Goal: Task Accomplishment & Management: Complete application form

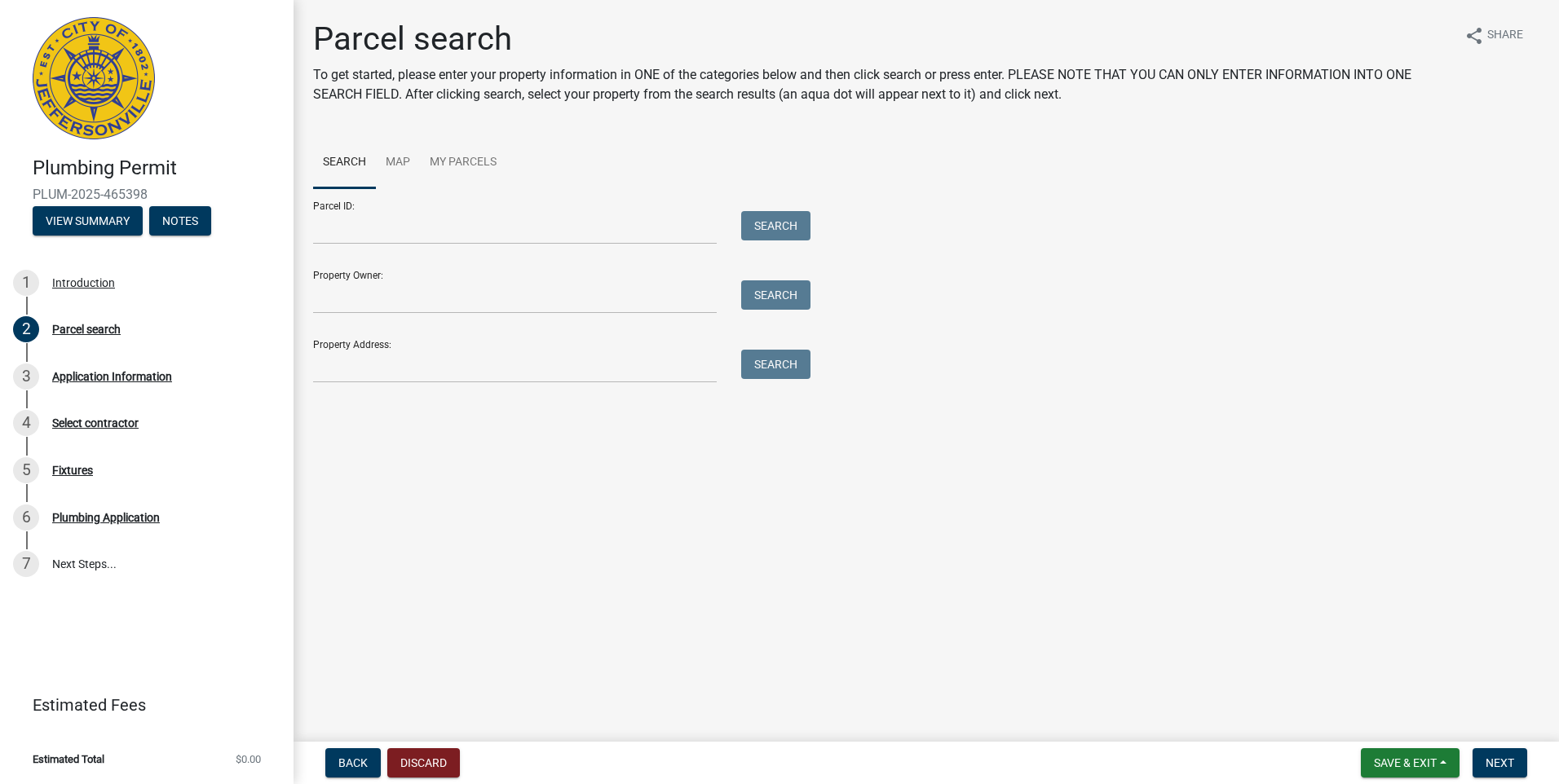
click at [308, 364] on div at bounding box center [515, 366] width 428 height 33
click at [325, 365] on input "Property Address:" at bounding box center [515, 366] width 404 height 33
click at [767, 364] on button "Search" at bounding box center [777, 364] width 70 height 30
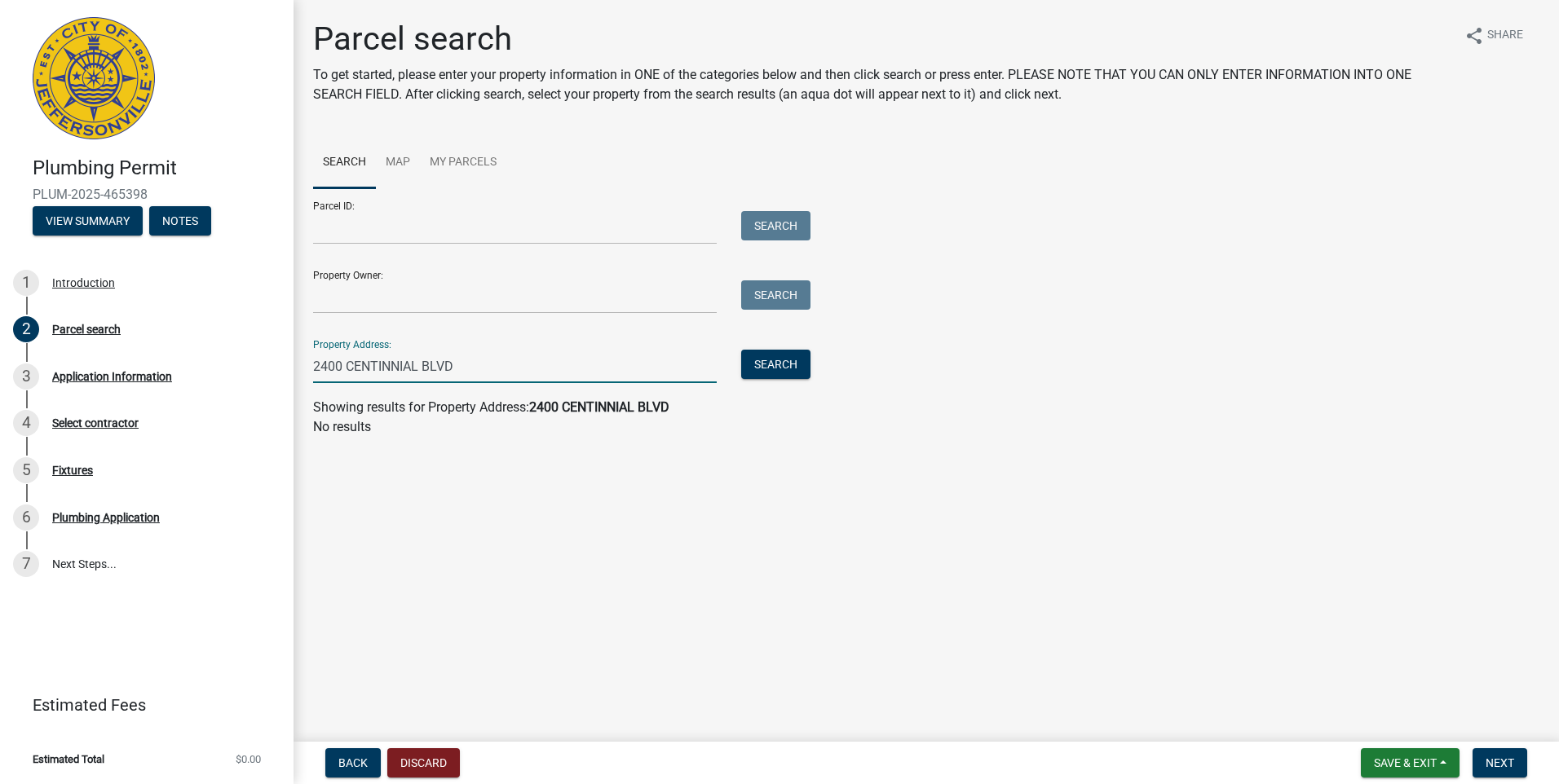
drag, startPoint x: 463, startPoint y: 366, endPoint x: 301, endPoint y: 358, distance: 162.2
click at [301, 358] on div "2400 CENTINNIAL BLVD" at bounding box center [515, 366] width 428 height 33
drag, startPoint x: 408, startPoint y: 373, endPoint x: 301, endPoint y: 371, distance: 107.0
click at [301, 371] on div "CENTINNIAL" at bounding box center [515, 366] width 428 height 33
drag, startPoint x: 403, startPoint y: 371, endPoint x: 306, endPoint y: 363, distance: 97.3
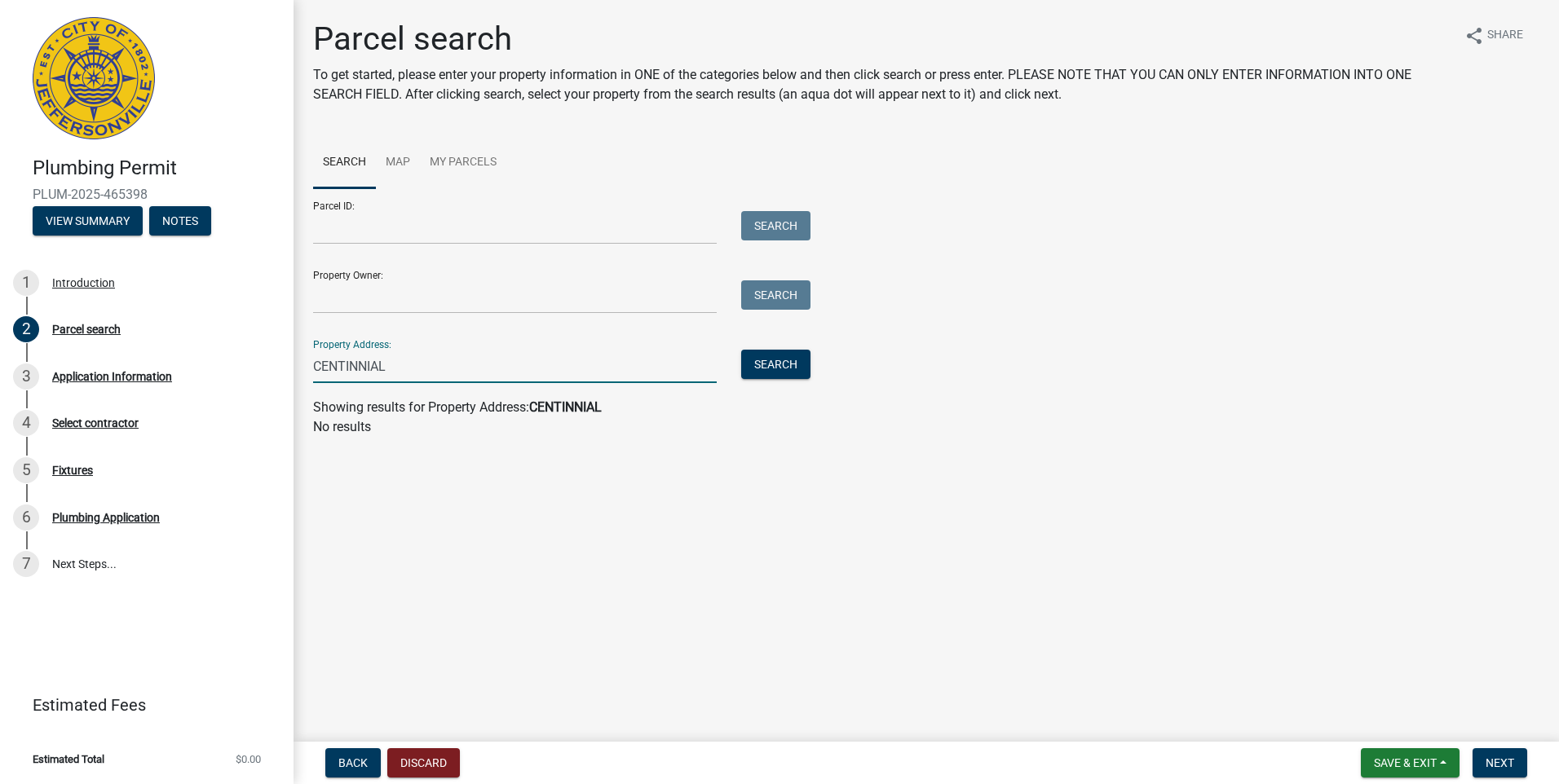
click at [306, 363] on div "CENTINNIAL" at bounding box center [515, 366] width 428 height 33
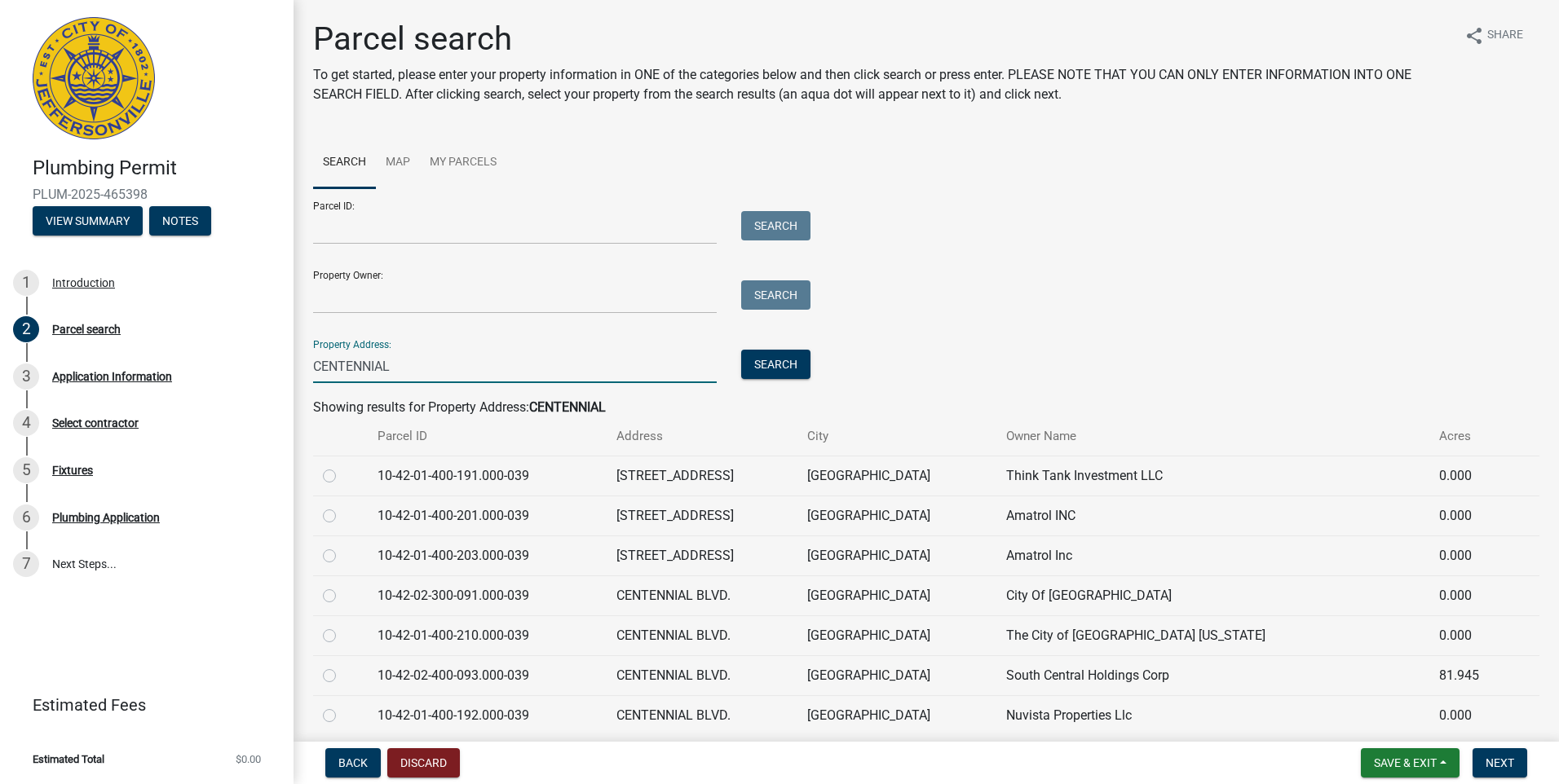
type input "CENTENNIAL"
click at [342, 506] on label at bounding box center [342, 506] width 0 height 0
click at [342, 517] on input "radio" at bounding box center [347, 511] width 10 height 10
radio input "true"
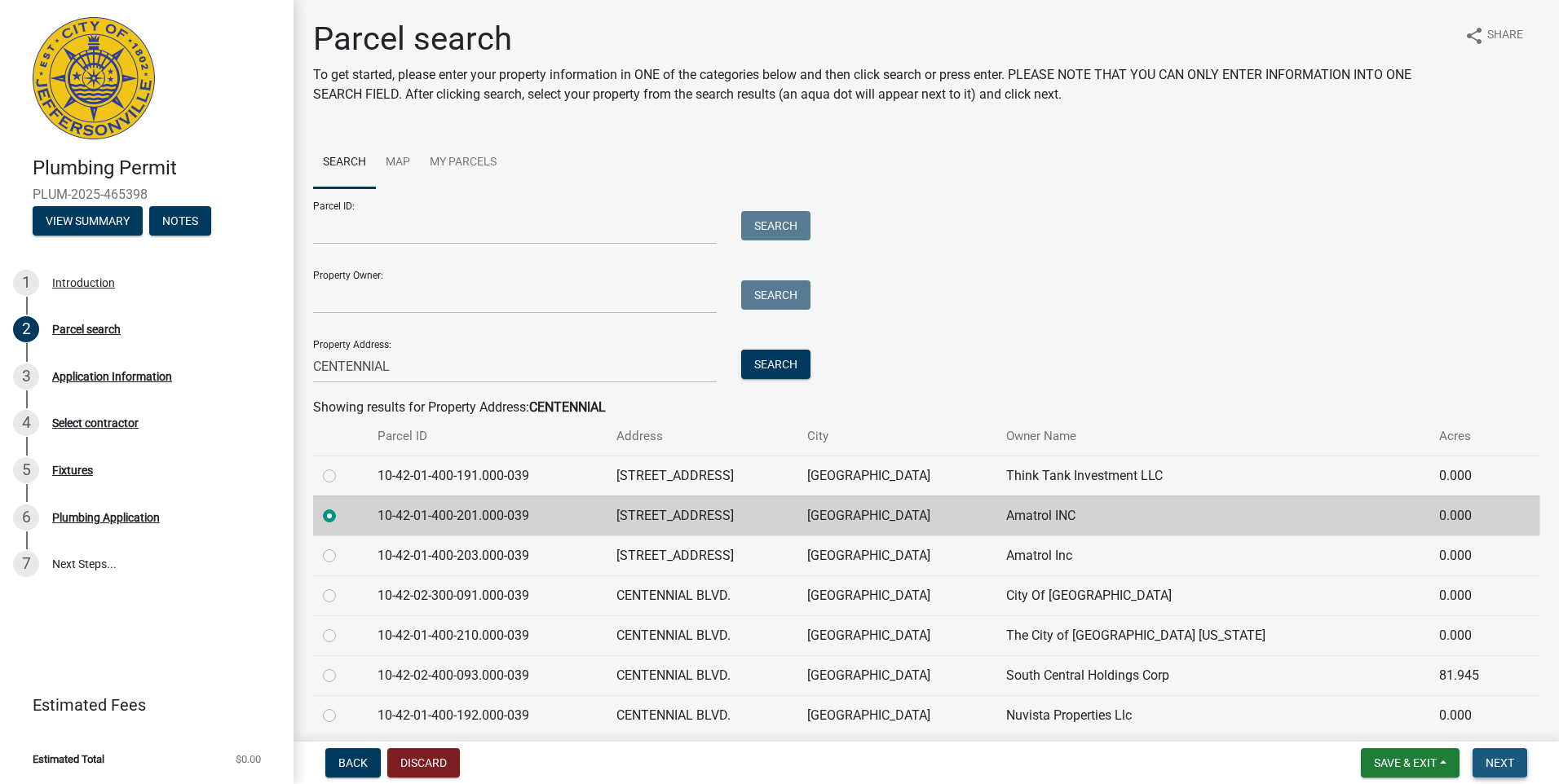
click at [1494, 765] on span "Next" at bounding box center [1500, 763] width 29 height 13
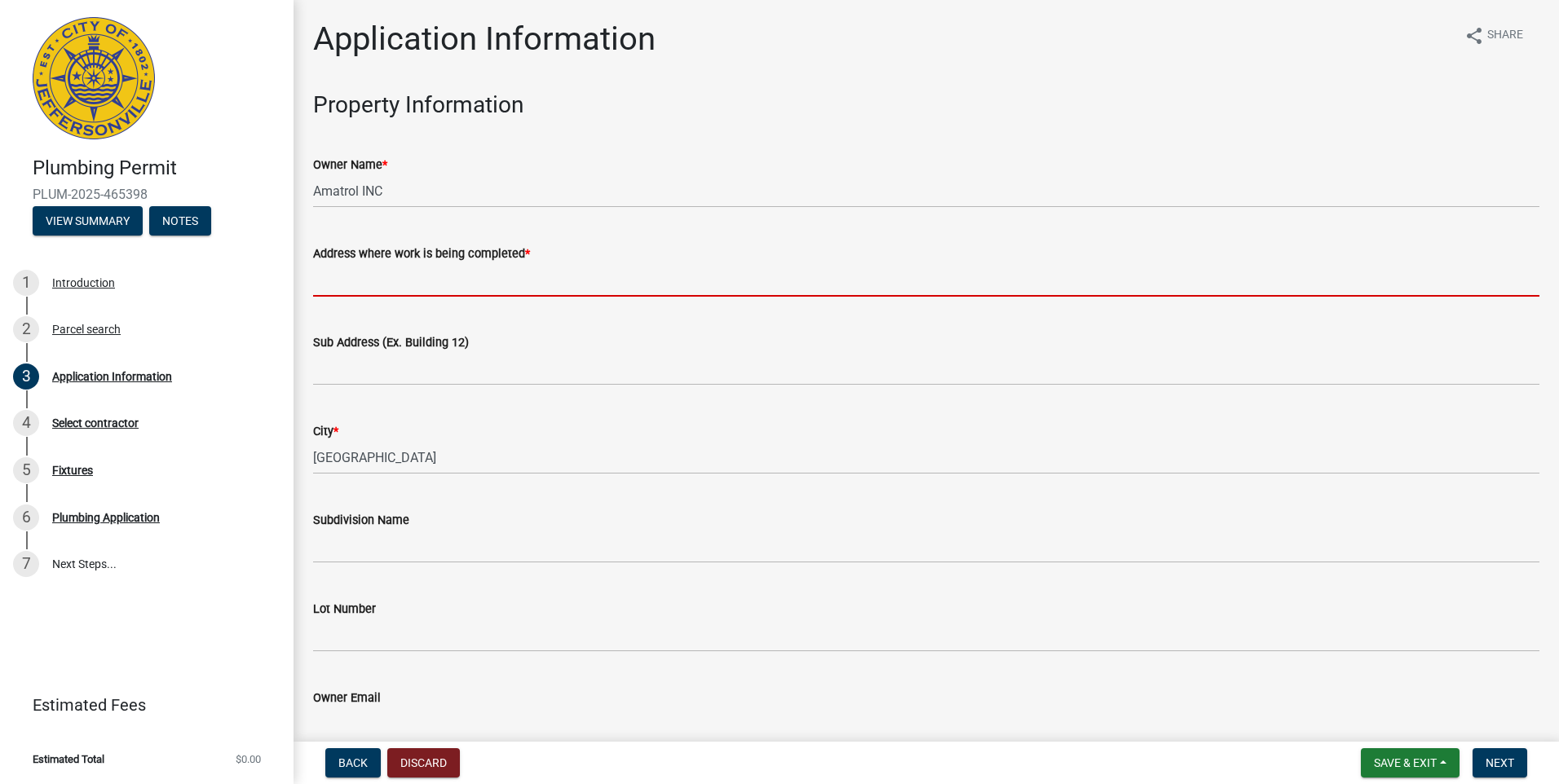
click at [344, 275] on input "Address where work is being completed *" at bounding box center [927, 279] width 1227 height 33
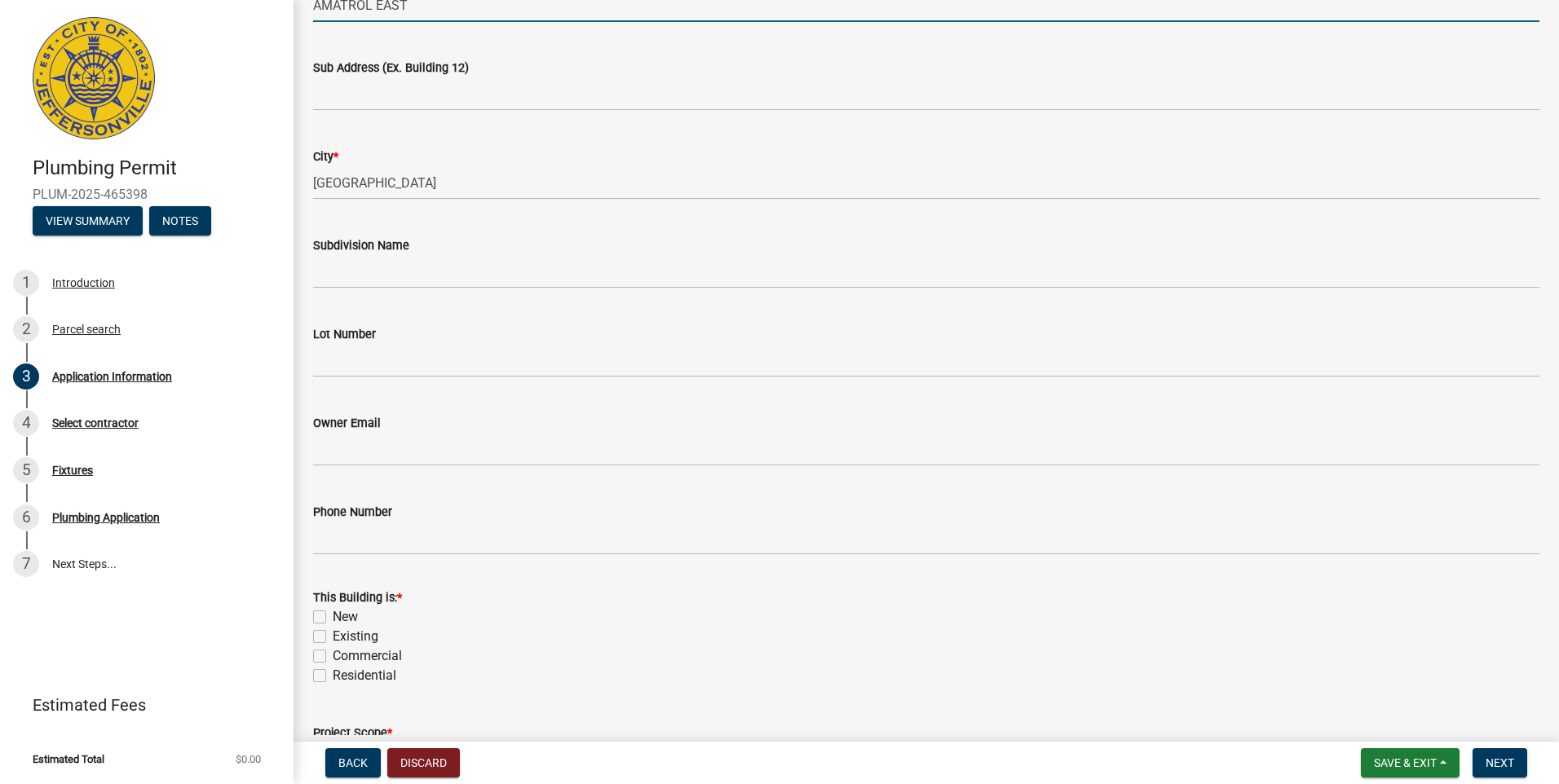
scroll to position [436, 0]
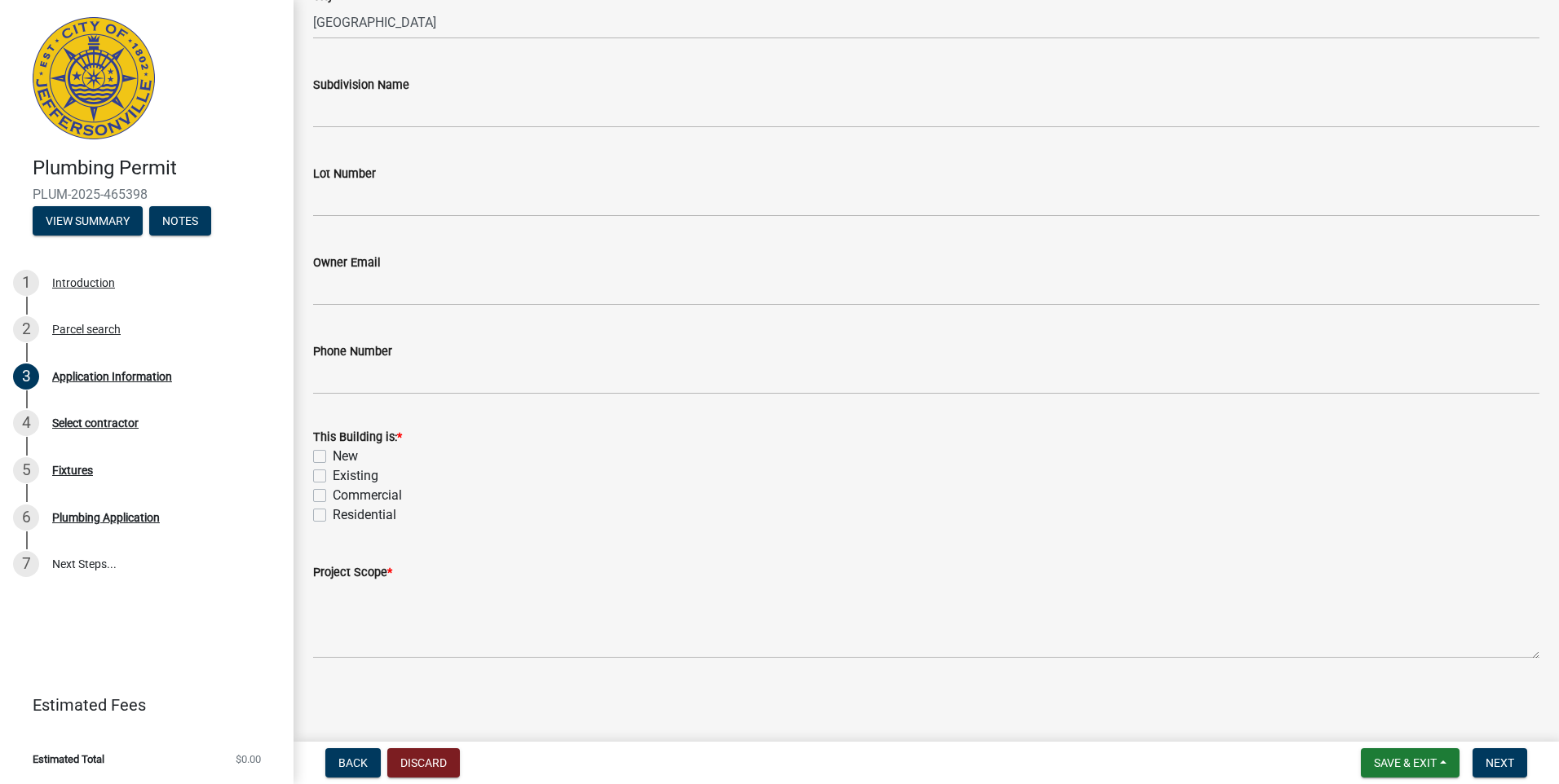
type input "AMATROL EAST"
drag, startPoint x: 318, startPoint y: 474, endPoint x: 319, endPoint y: 484, distance: 10.0
click at [333, 476] on label "Existing" at bounding box center [356, 476] width 46 height 20
click at [333, 476] on input "Existing" at bounding box center [338, 471] width 10 height 10
checkbox input "true"
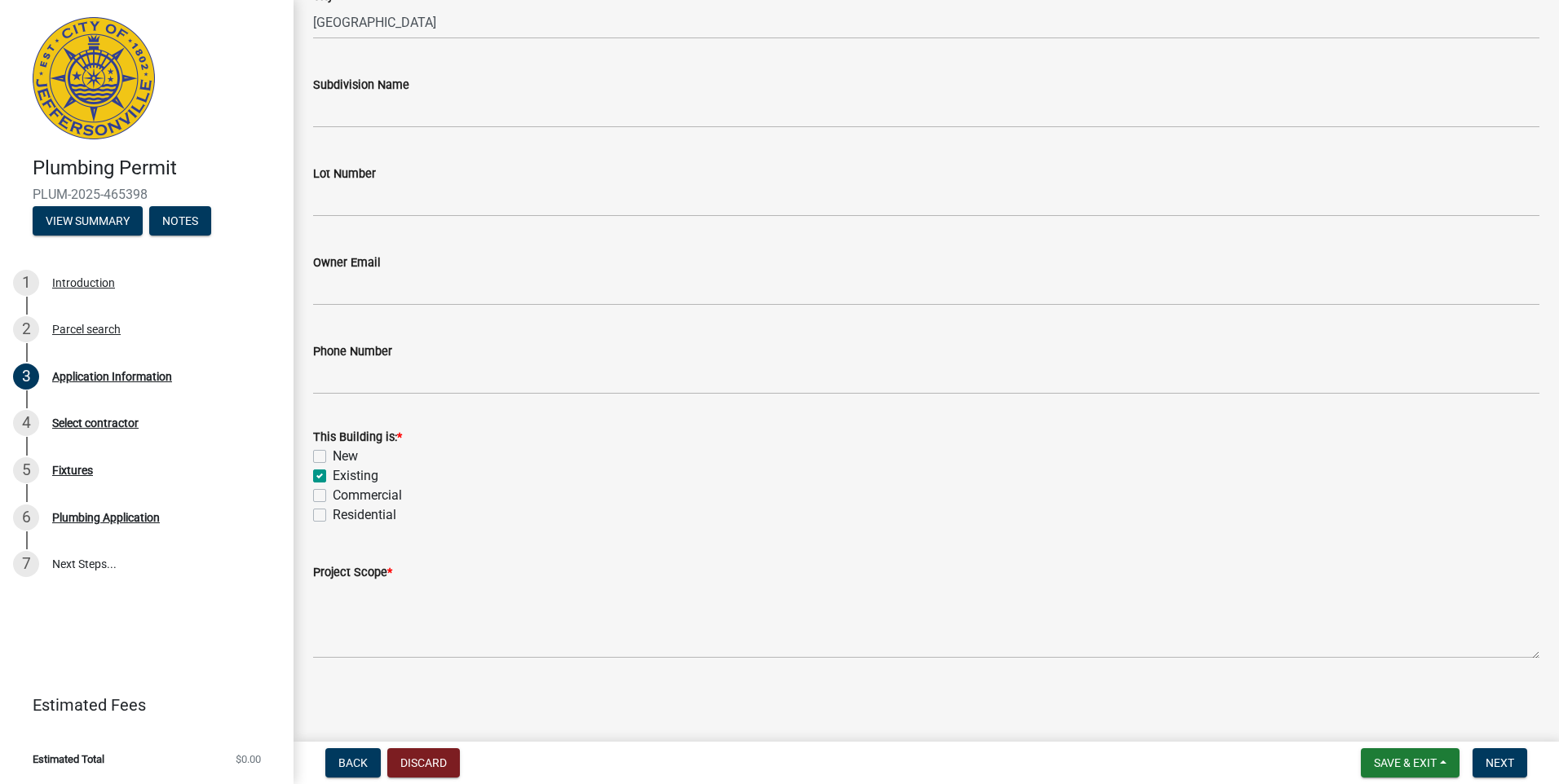
checkbox input "false"
checkbox input "true"
checkbox input "false"
drag, startPoint x: 322, startPoint y: 495, endPoint x: 346, endPoint y: 514, distance: 30.6
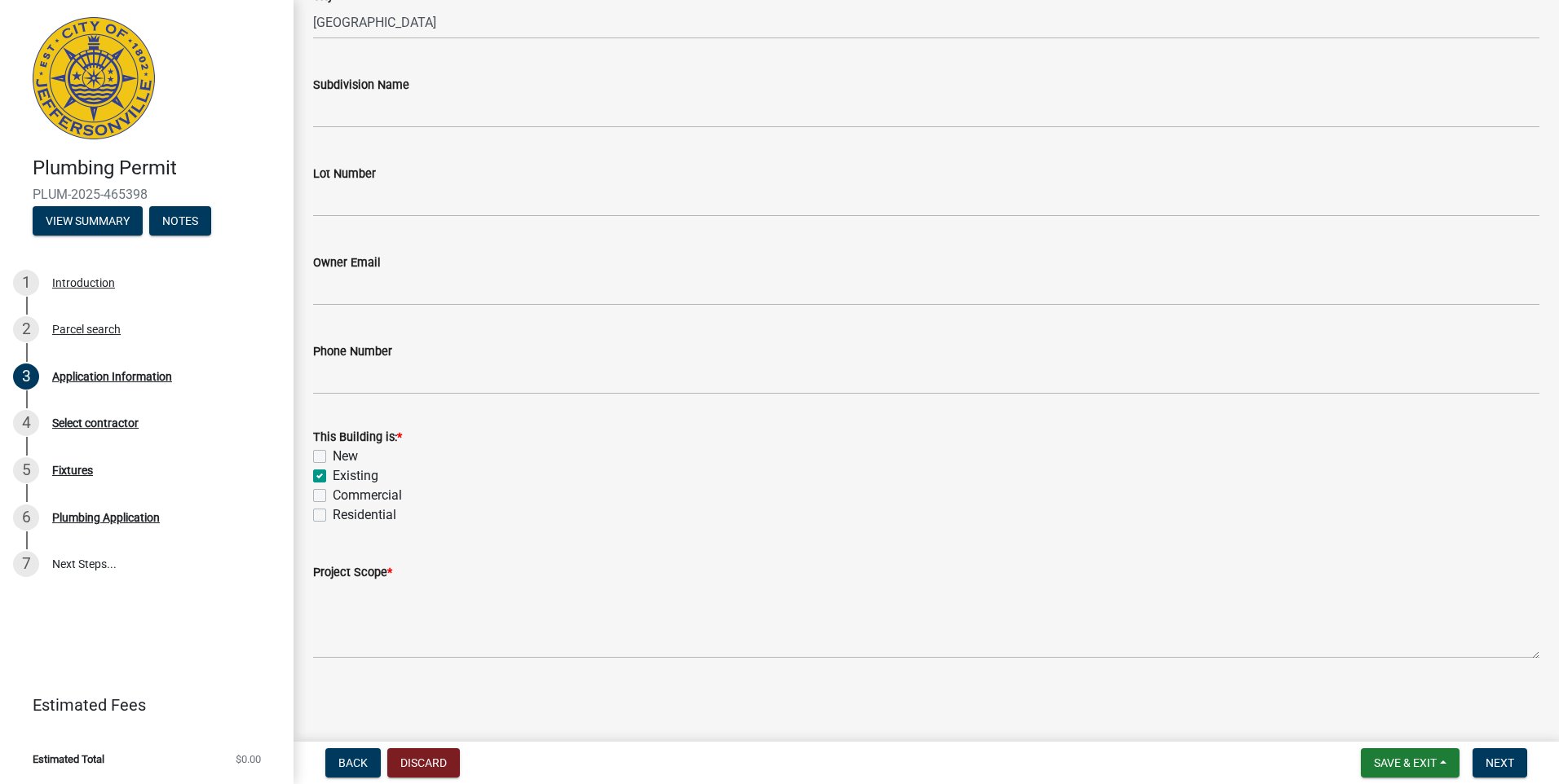
click at [333, 498] on label "Commercial" at bounding box center [368, 495] width 70 height 20
click at [333, 497] on input "Commercial" at bounding box center [338, 491] width 10 height 10
checkbox input "true"
checkbox input "false"
checkbox input "true"
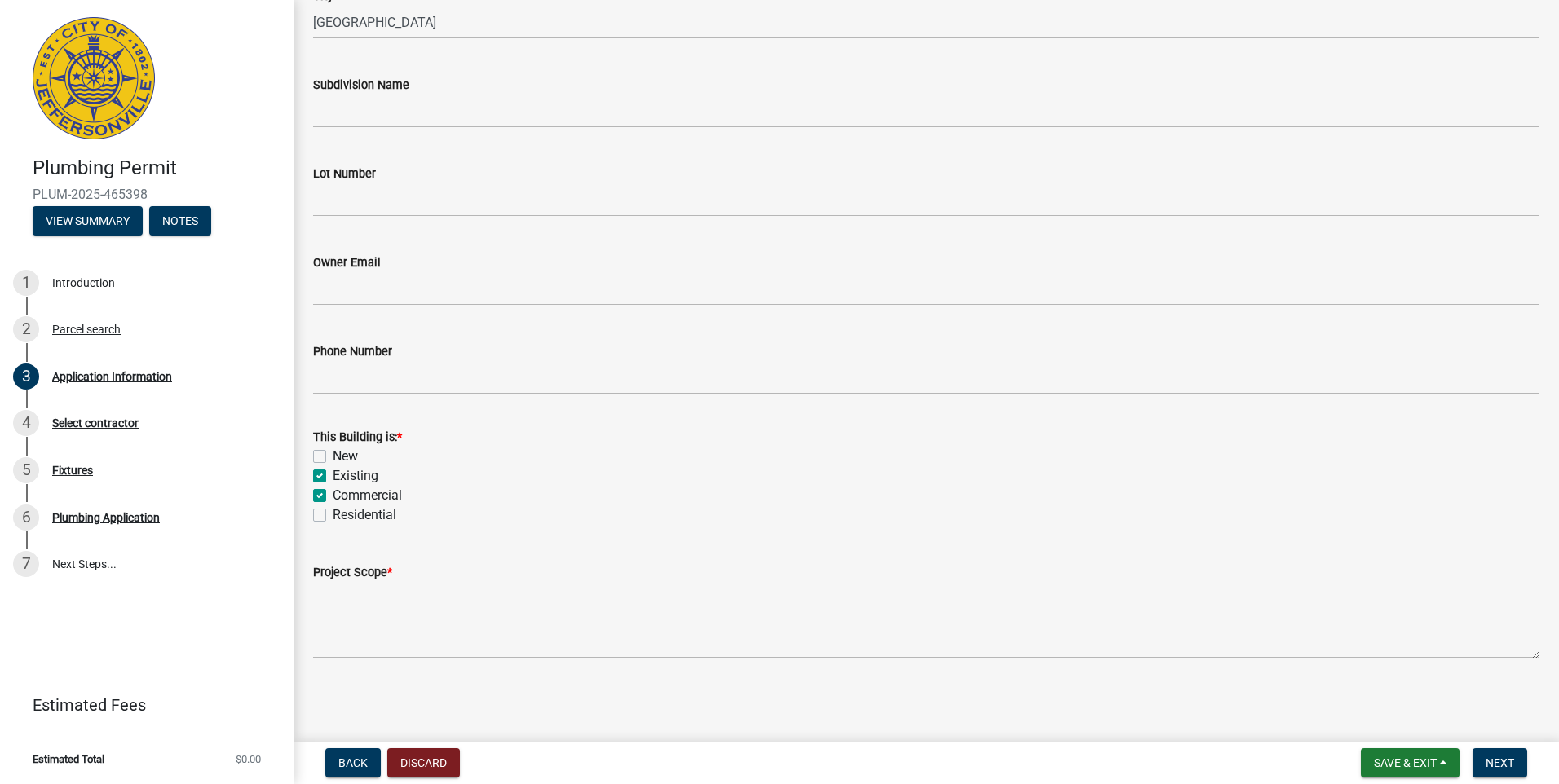
checkbox input "true"
checkbox input "false"
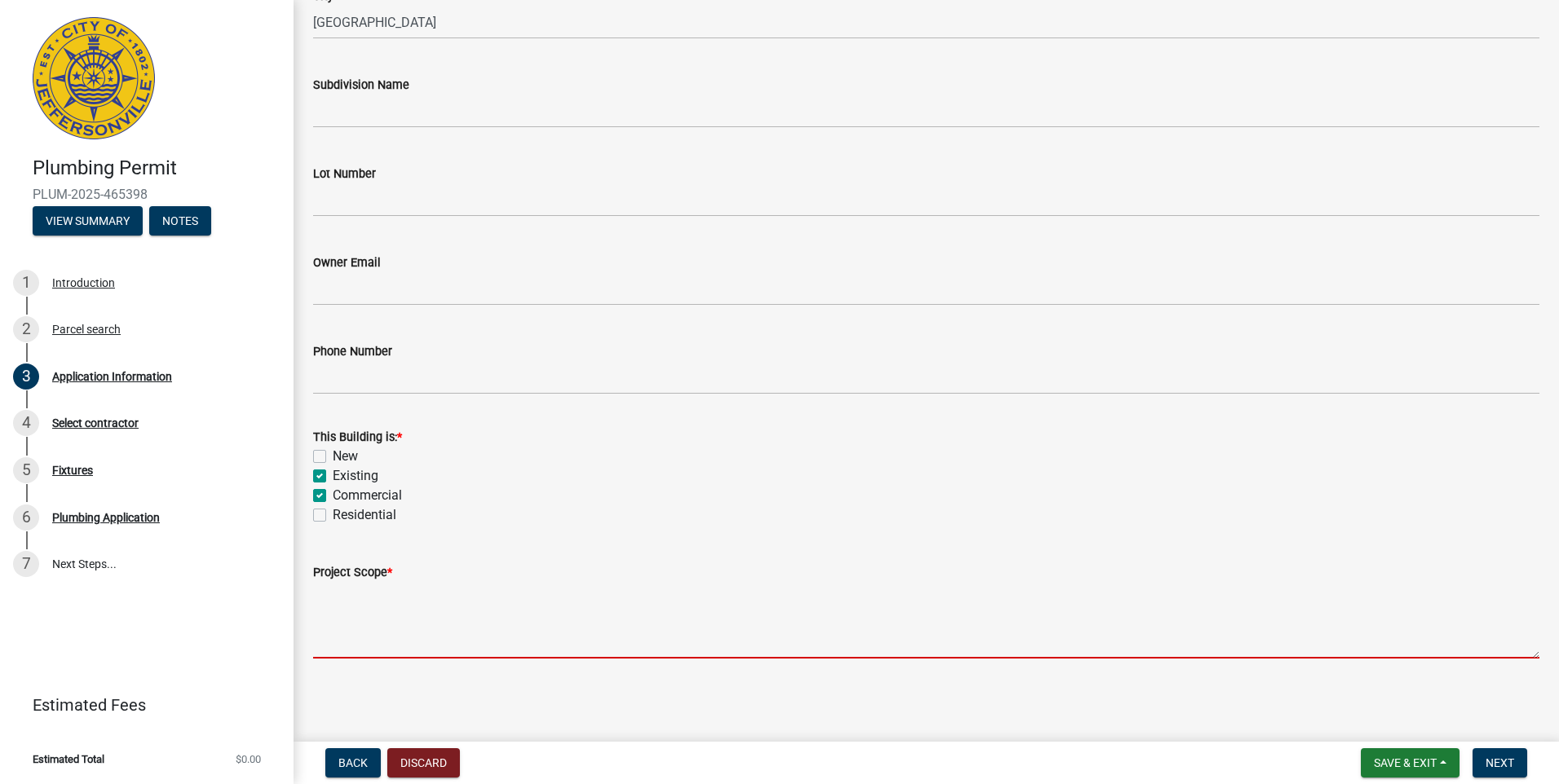
click at [350, 624] on textarea "Project Scope *" at bounding box center [927, 620] width 1227 height 76
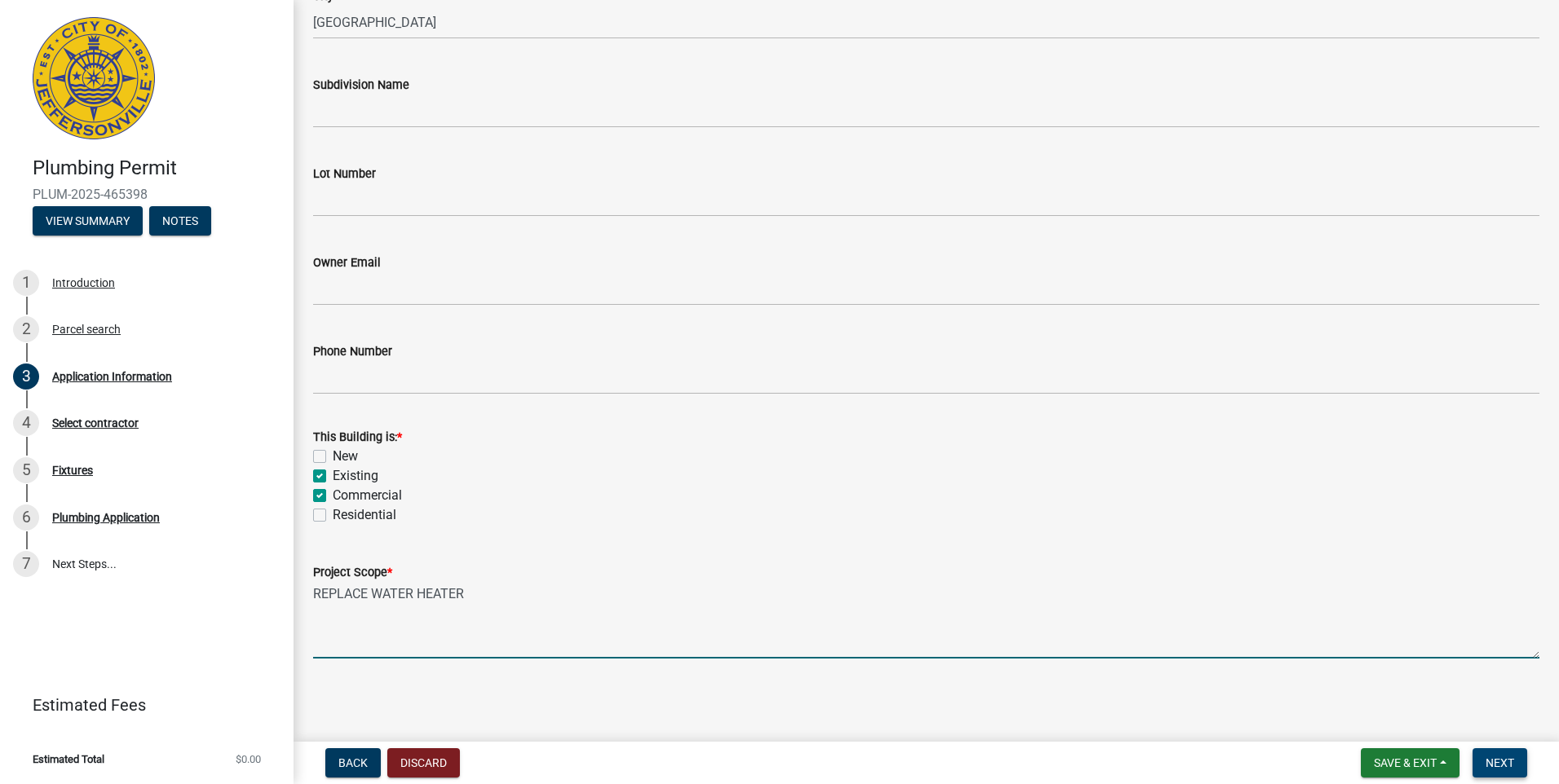
type textarea "REPLACE WATER HEATER"
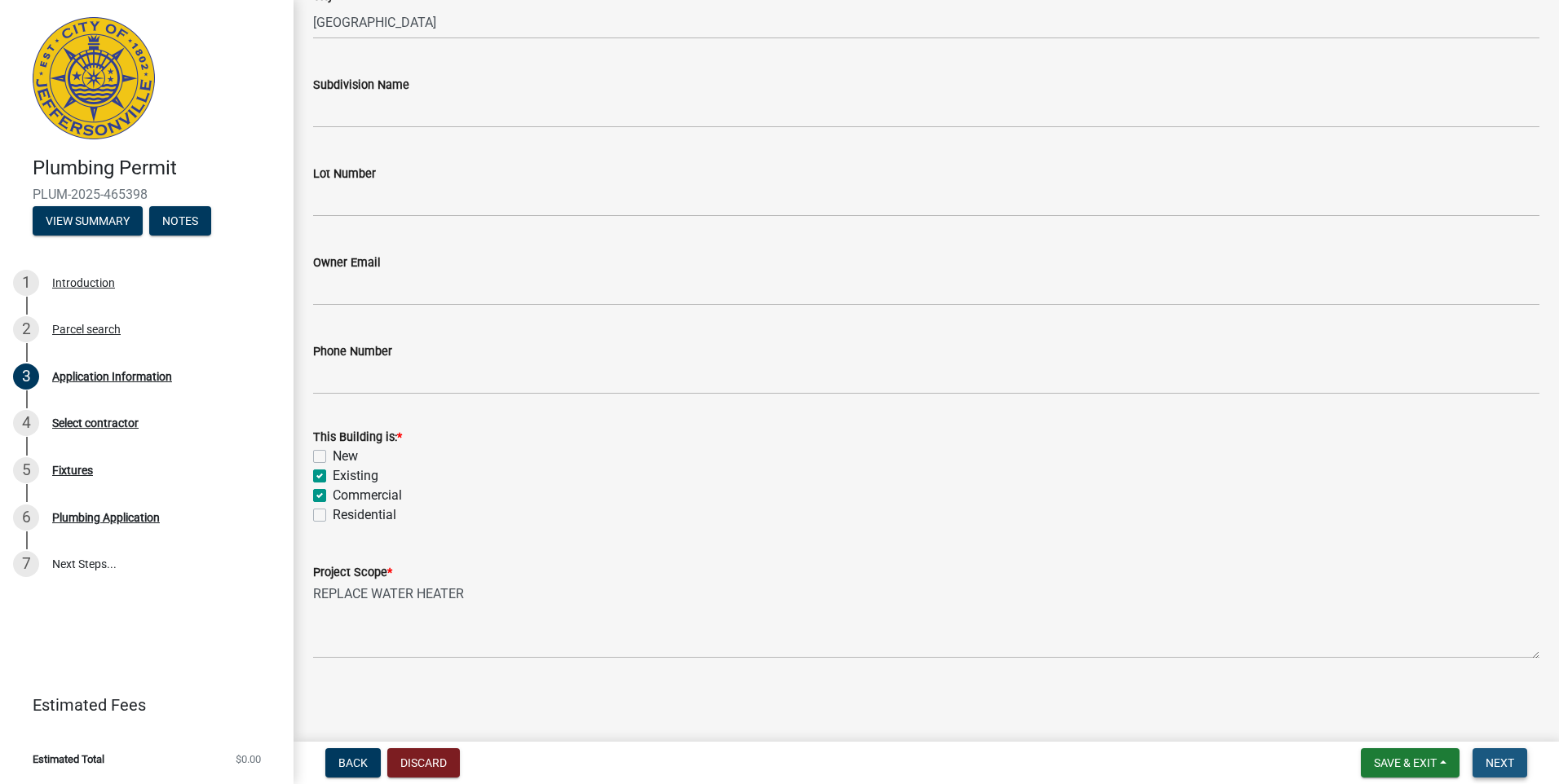
click at [1505, 764] on span "Next" at bounding box center [1500, 763] width 29 height 13
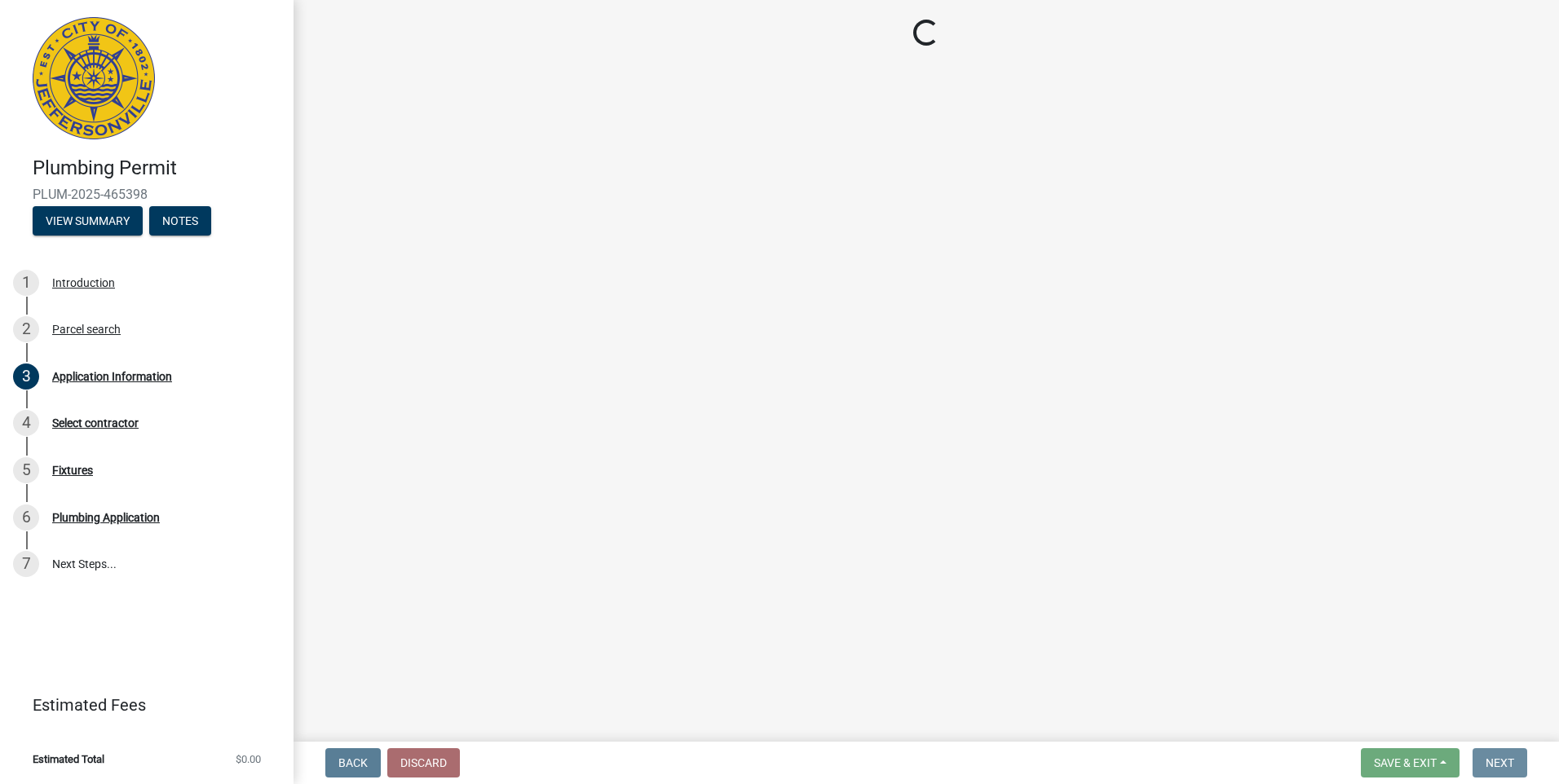
scroll to position [0, 0]
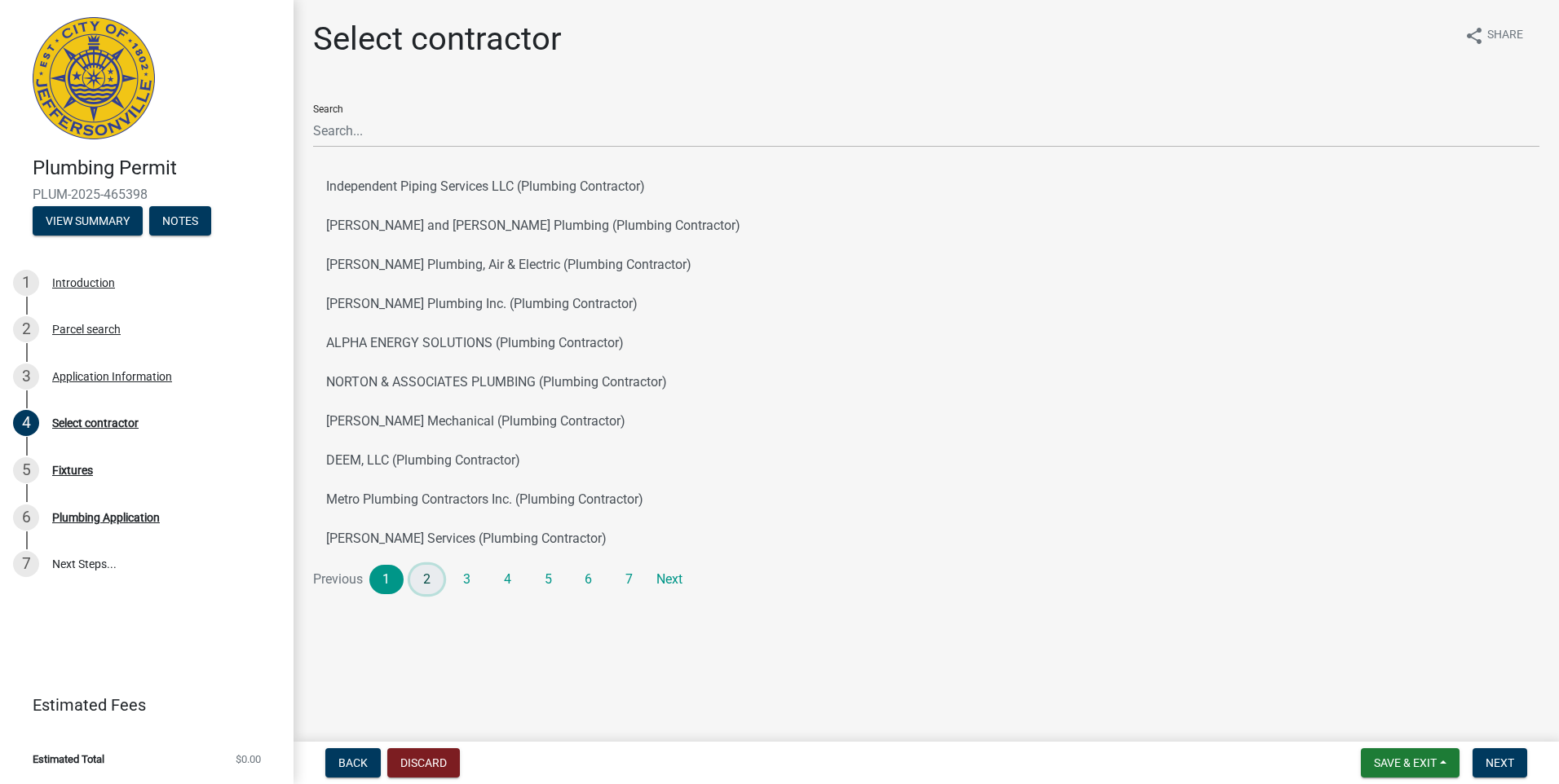
click at [432, 579] on link "2" at bounding box center [427, 579] width 34 height 30
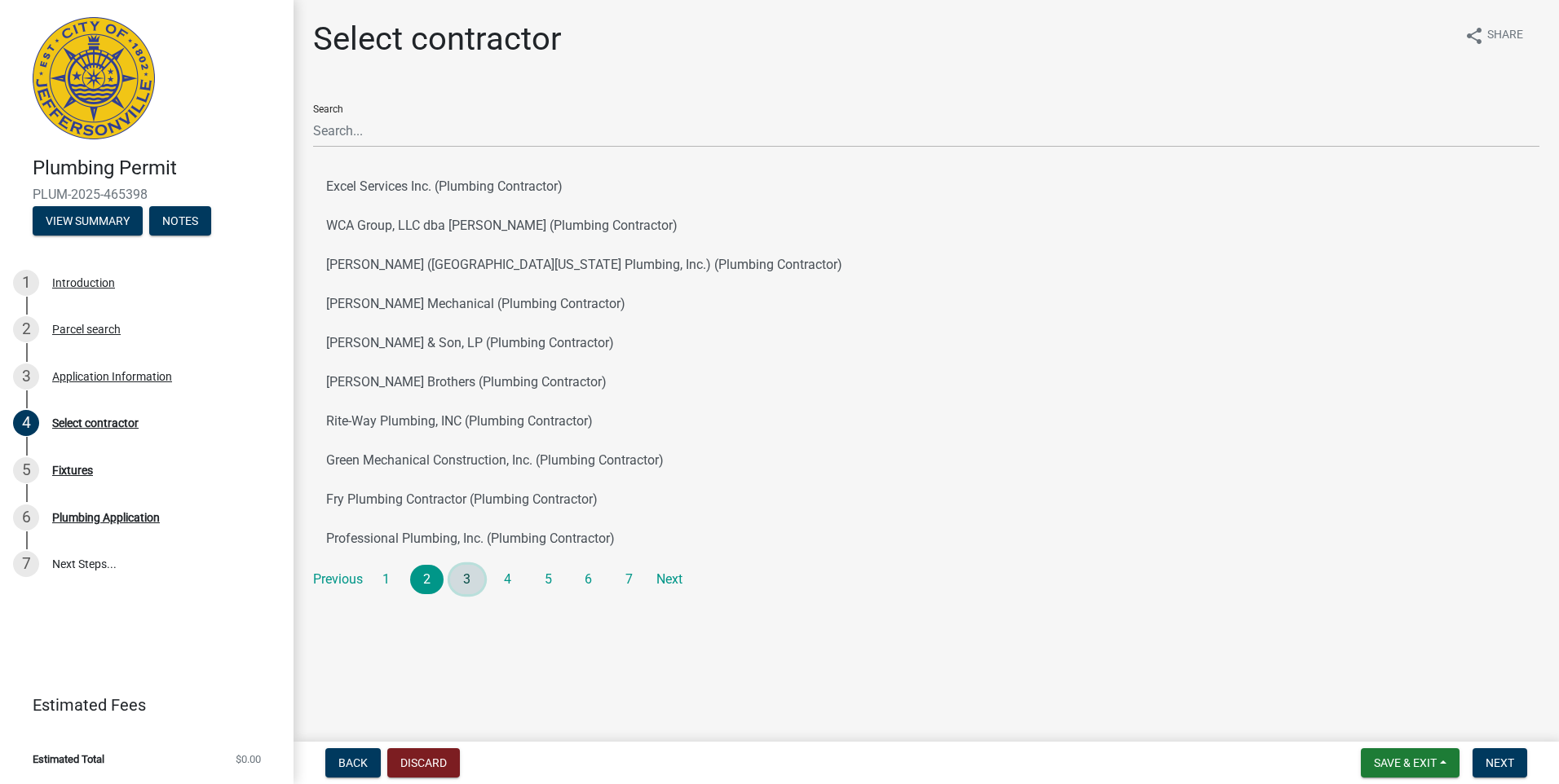
click at [467, 581] on link "3" at bounding box center [467, 579] width 34 height 30
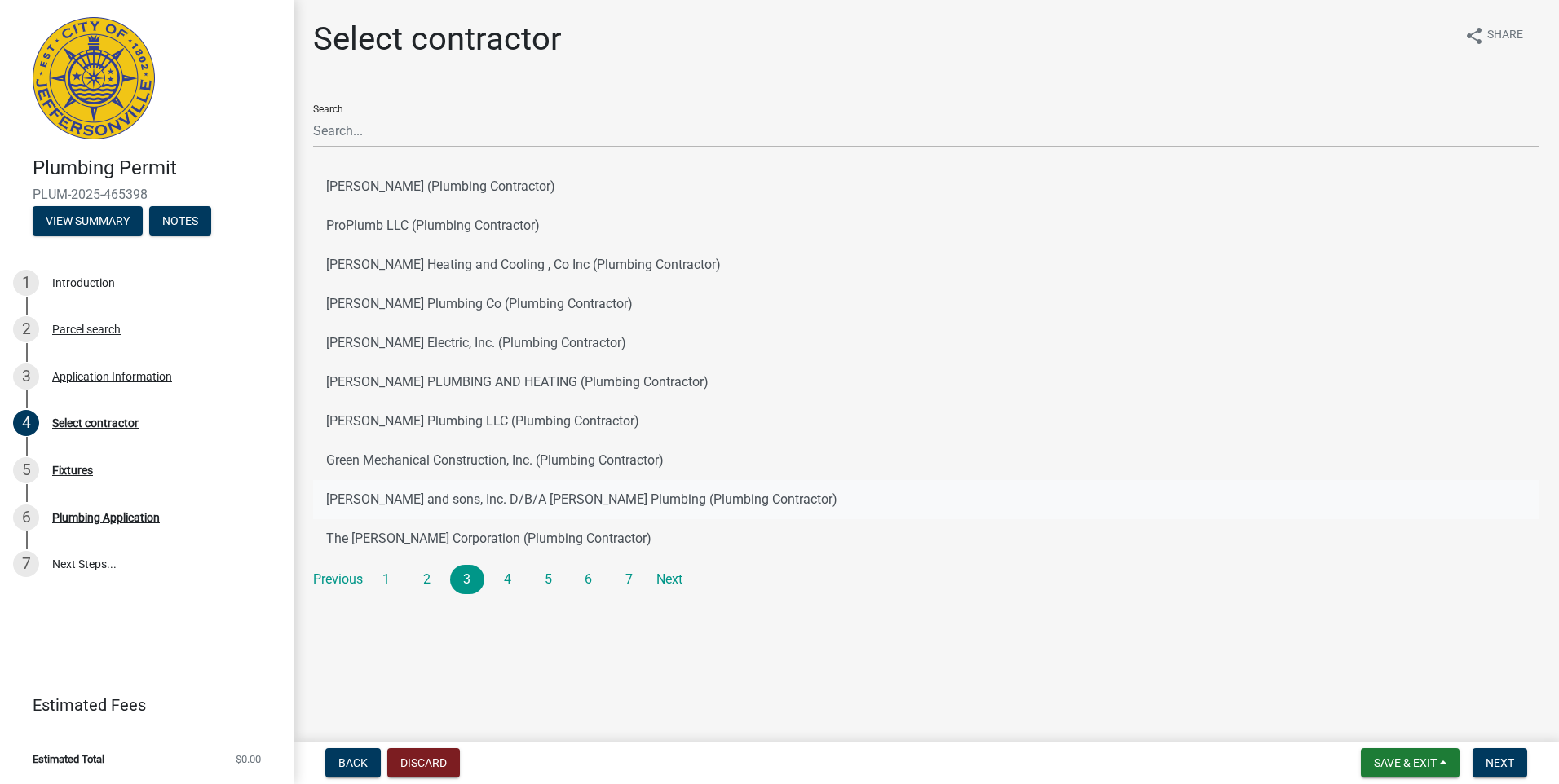
click at [415, 501] on button "[PERSON_NAME] and sons, Inc. D/B/A [PERSON_NAME] Plumbing (Plumbing Contractor)" at bounding box center [927, 499] width 1227 height 39
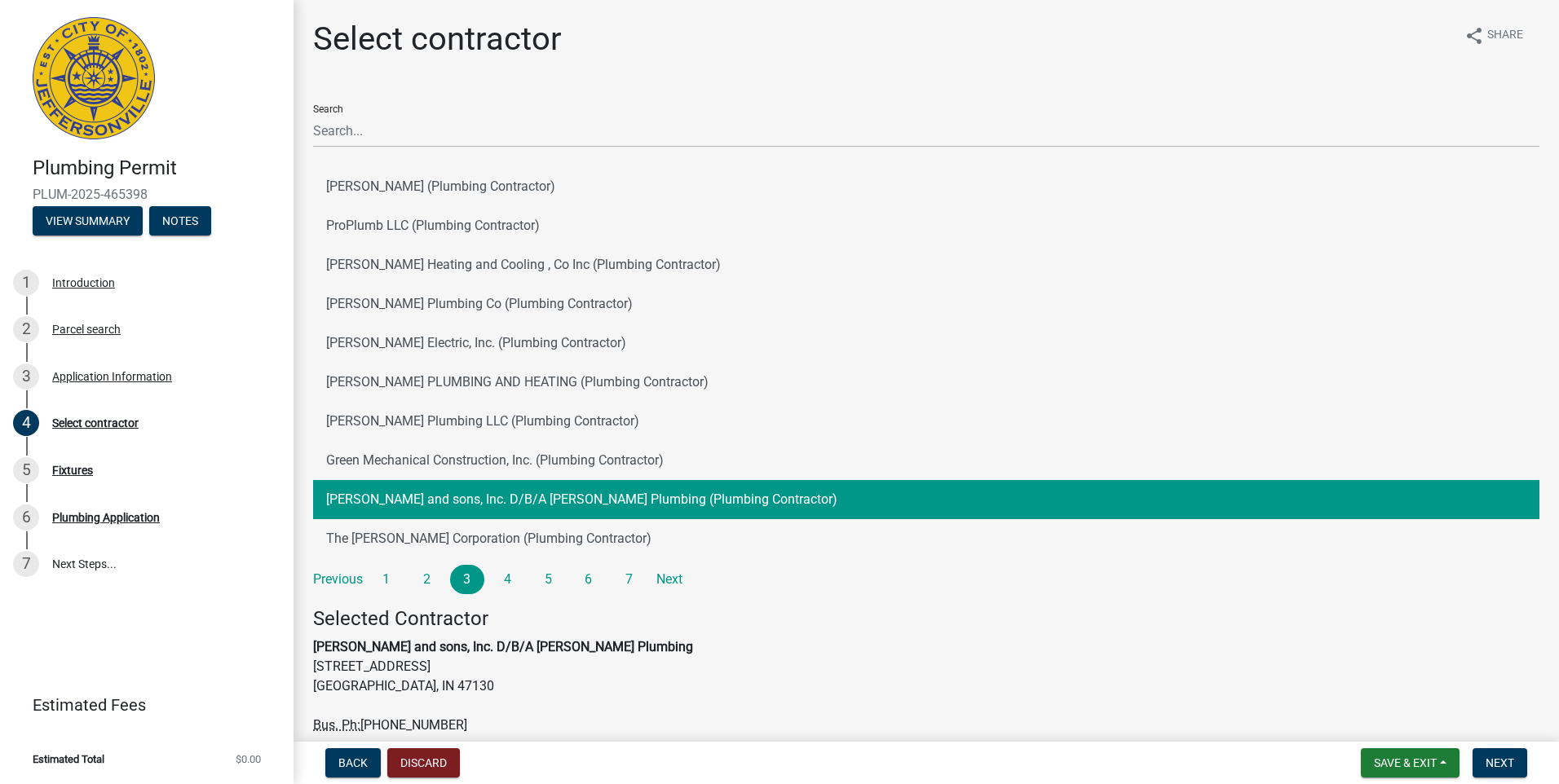
click at [490, 507] on button "[PERSON_NAME] and sons, Inc. D/B/A [PERSON_NAME] Plumbing (Plumbing Contractor)" at bounding box center [927, 499] width 1227 height 39
click at [1494, 766] on span "Next" at bounding box center [1500, 763] width 29 height 13
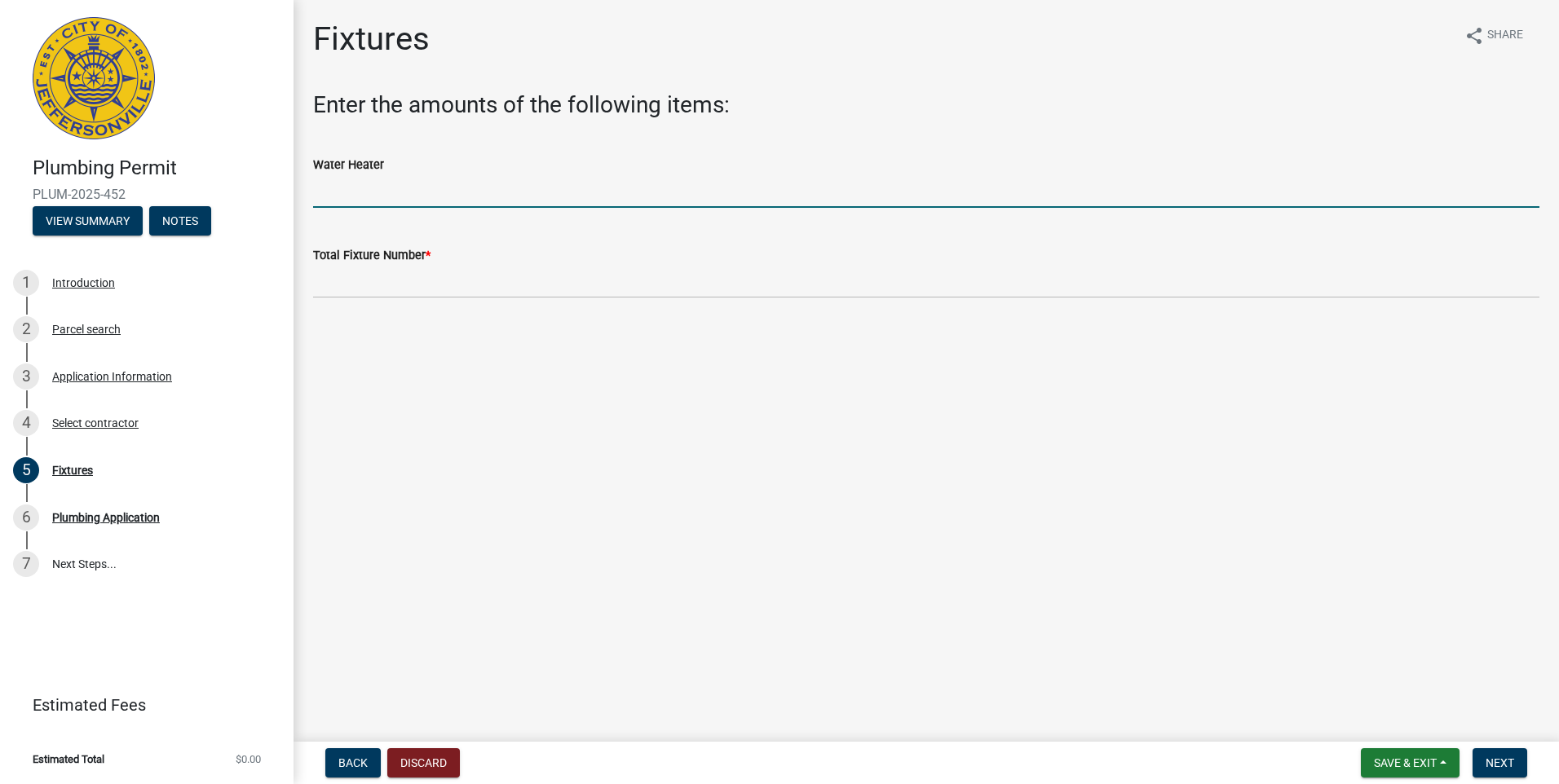
click at [358, 189] on input "text" at bounding box center [927, 190] width 1227 height 33
type input "1"
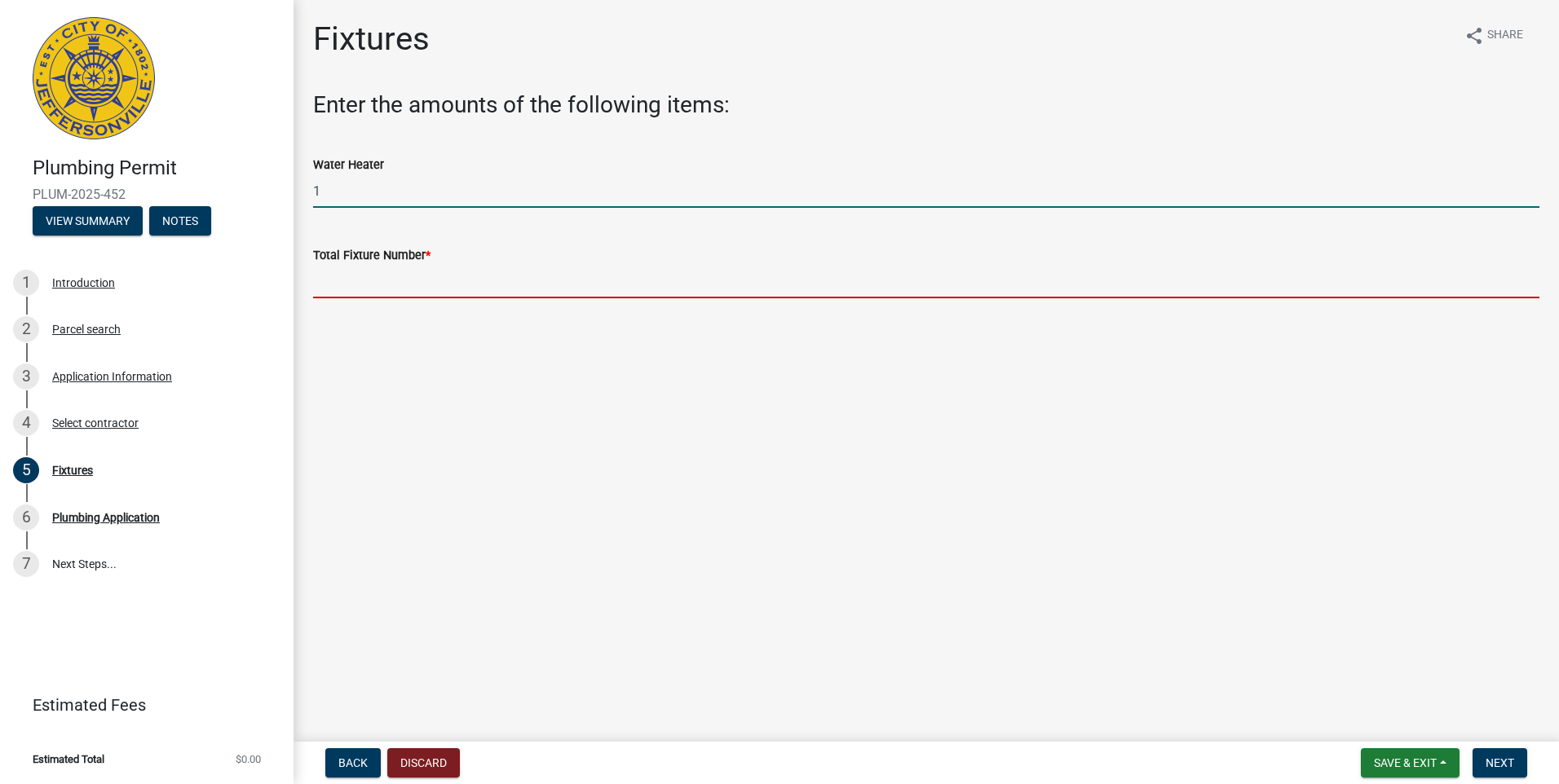
type input "1"
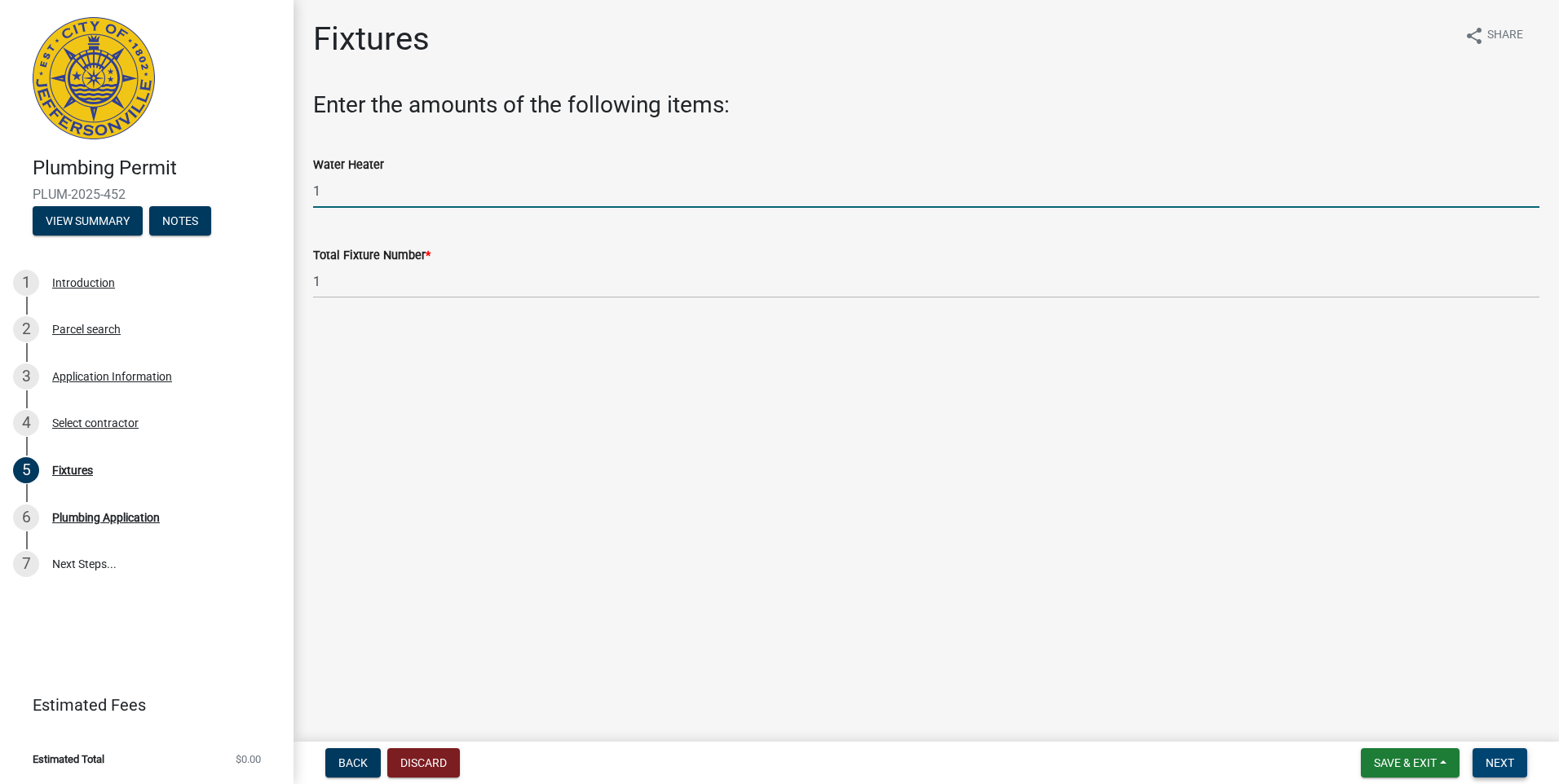
click at [1498, 764] on span "Next" at bounding box center [1500, 763] width 29 height 13
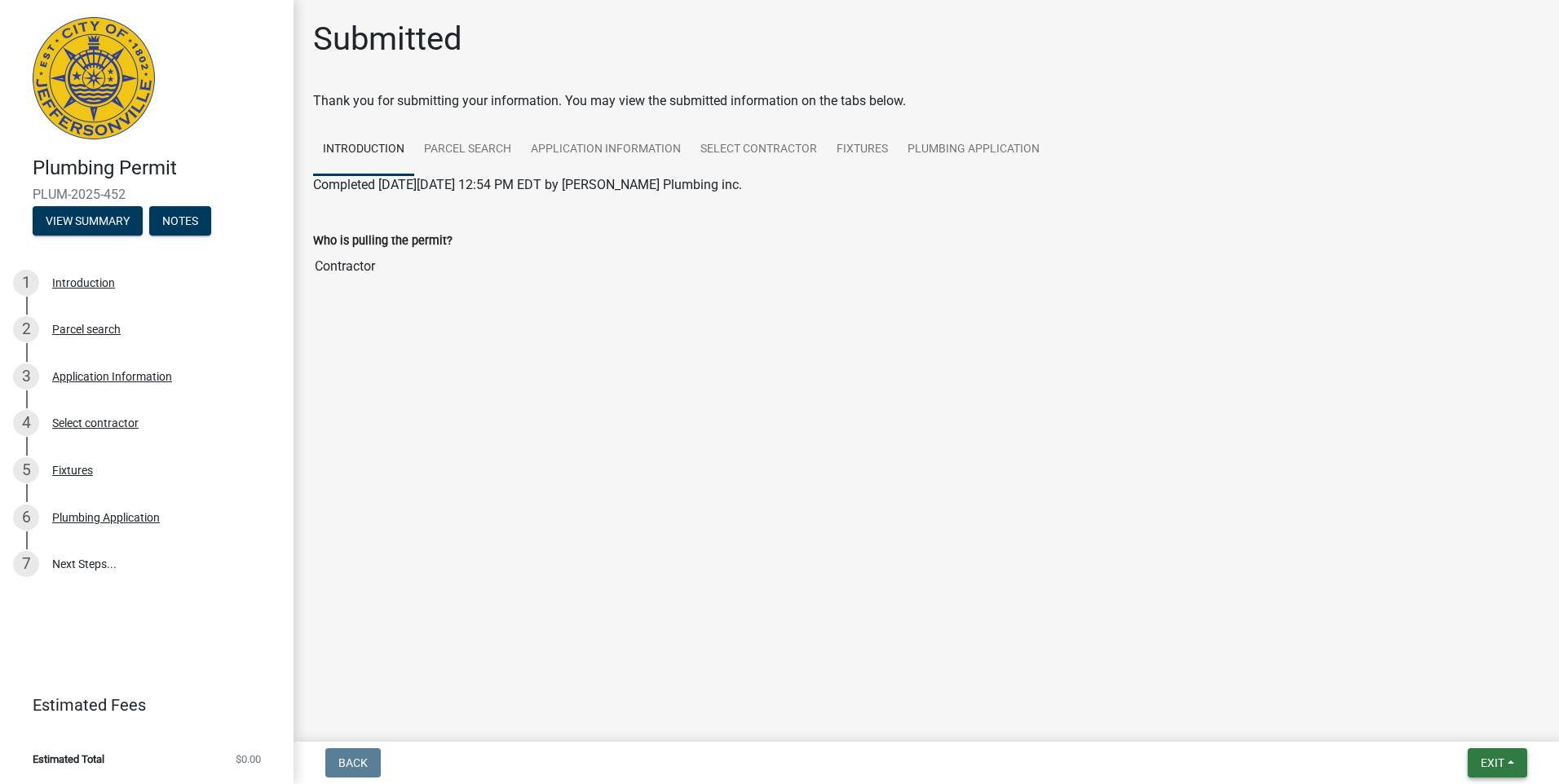
click at [1485, 761] on span "Exit" at bounding box center [1493, 763] width 24 height 13
click at [1496, 760] on span "Exit" at bounding box center [1493, 763] width 24 height 13
